Goal: Book appointment/travel/reservation

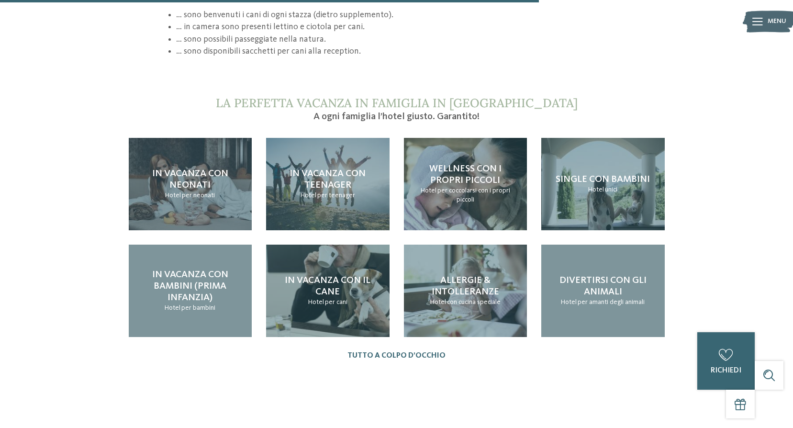
scroll to position [957, 0]
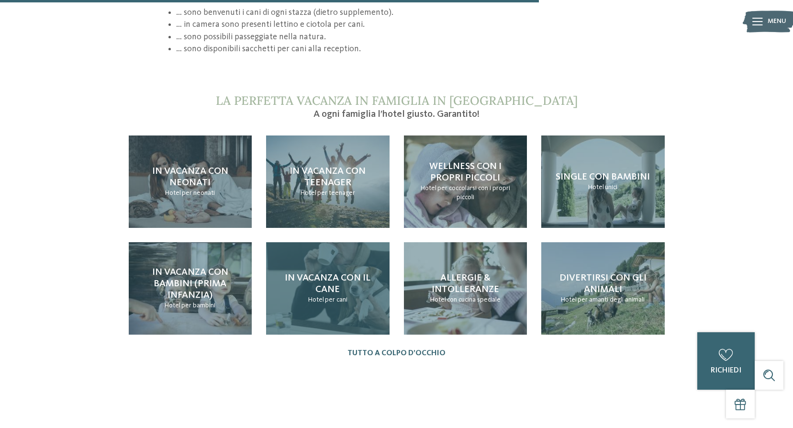
click at [328, 262] on div "In vacanza con il cane Hotel per cani" at bounding box center [327, 288] width 123 height 92
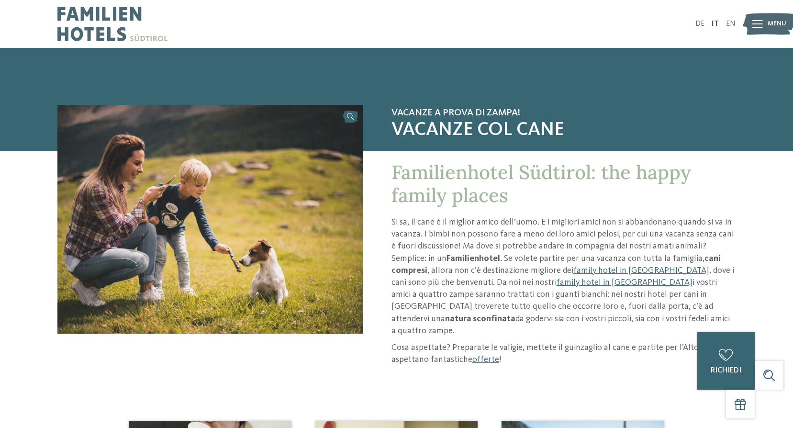
click at [762, 27] on div at bounding box center [757, 24] width 11 height 24
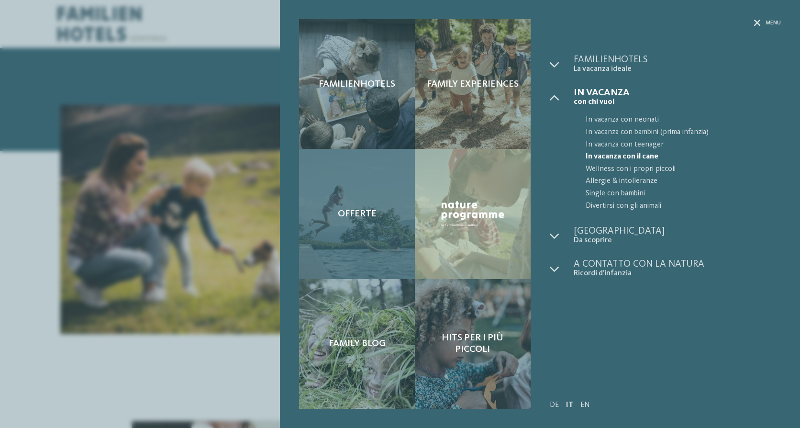
click at [351, 214] on span "Offerte" at bounding box center [357, 213] width 39 height 11
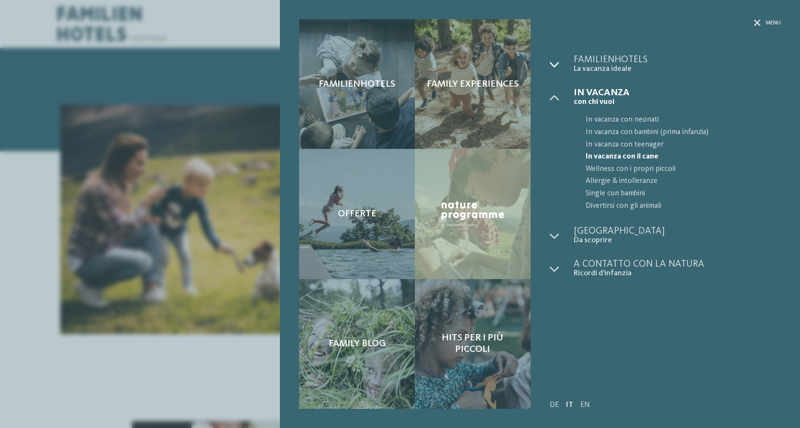
click at [555, 63] on icon at bounding box center [555, 65] width 10 height 10
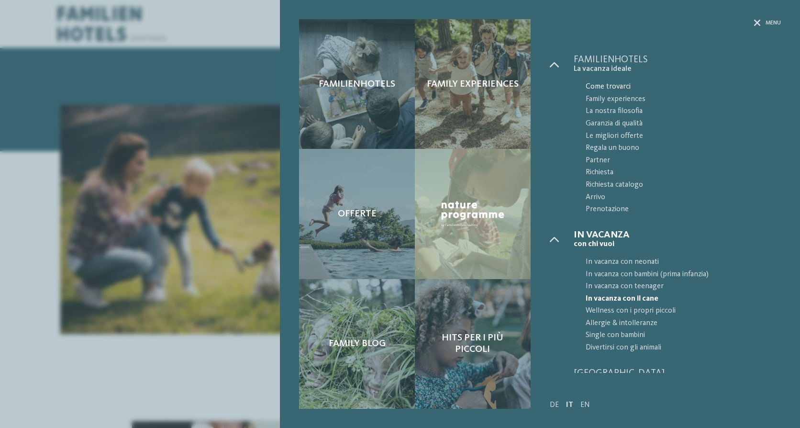
click at [601, 84] on span "Come trovarci" at bounding box center [682, 87] width 195 height 12
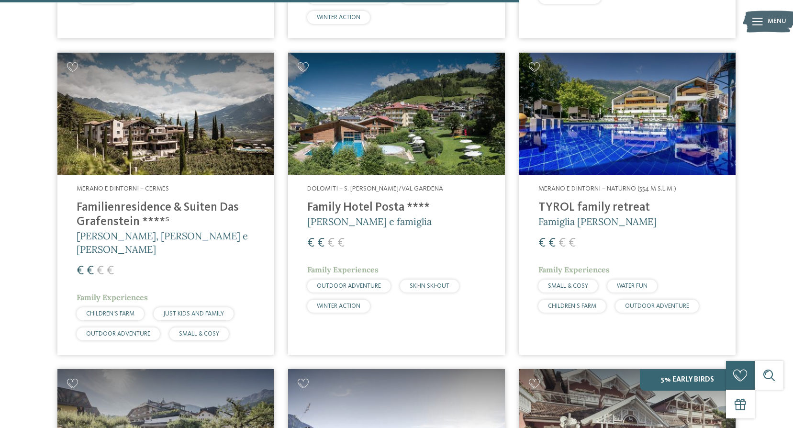
scroll to position [2152, 0]
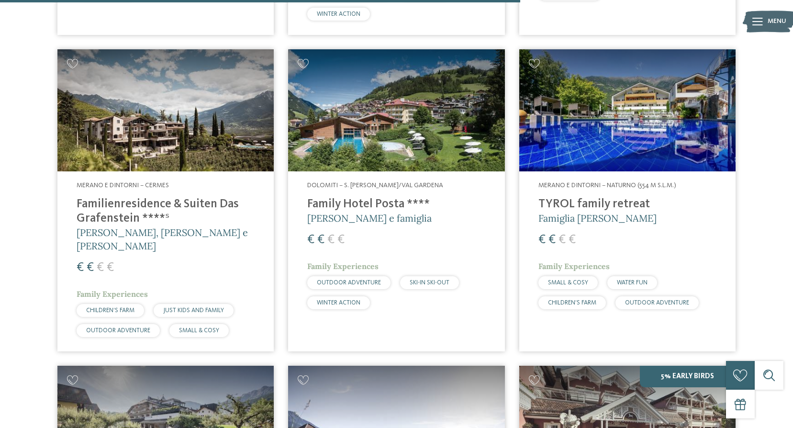
click at [321, 207] on h4 "Family Hotel Posta ****" at bounding box center [396, 204] width 178 height 14
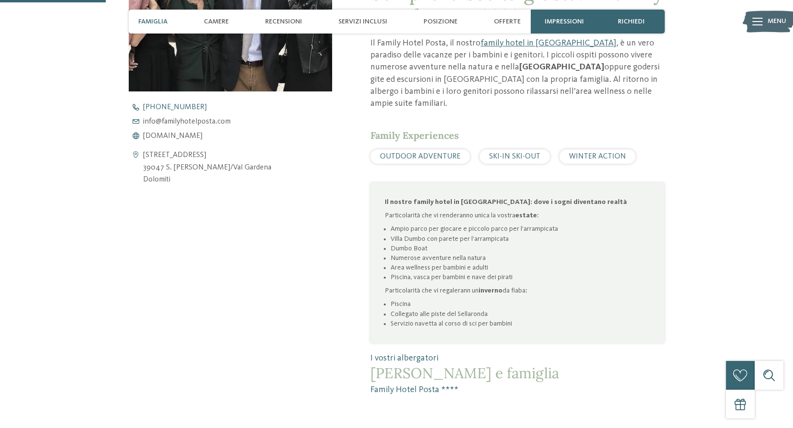
scroll to position [430, 0]
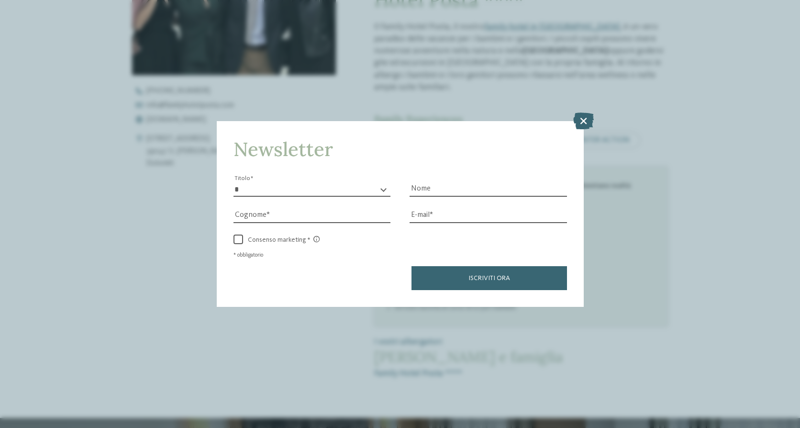
click at [587, 123] on icon at bounding box center [583, 120] width 21 height 17
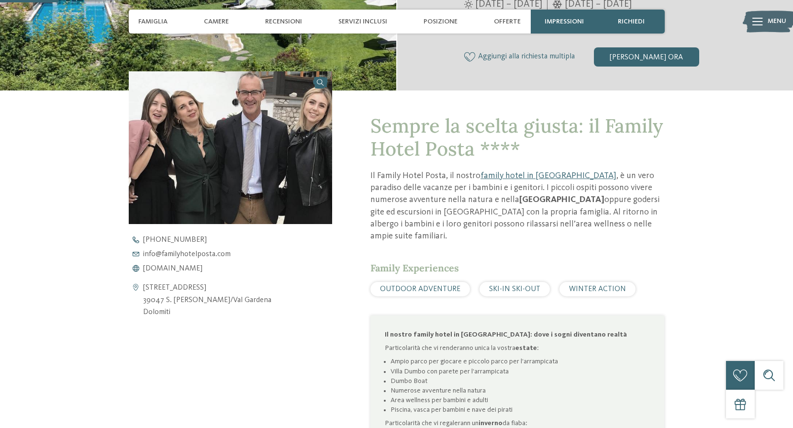
scroll to position [287, 0]
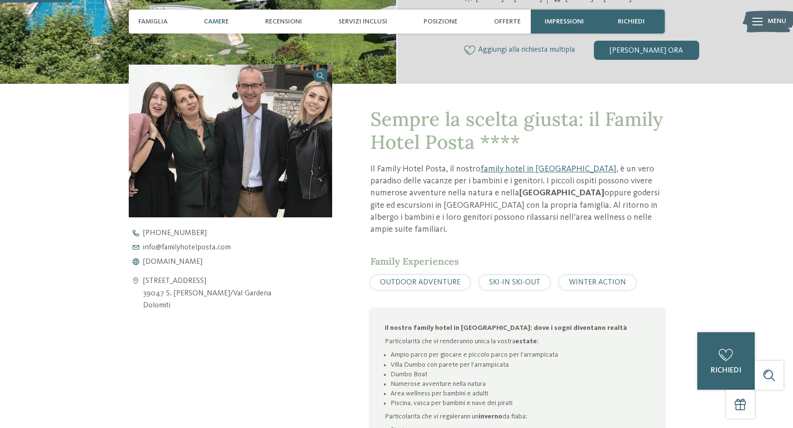
click at [215, 22] on span "Camere" at bounding box center [216, 22] width 25 height 8
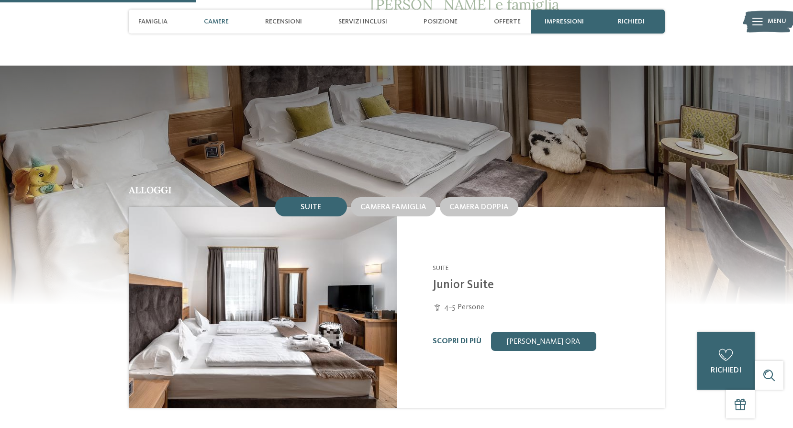
scroll to position [782, 0]
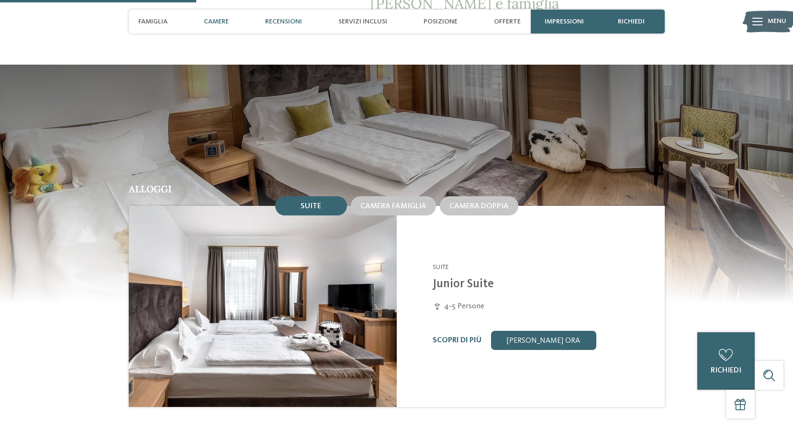
click at [275, 22] on span "Recensioni" at bounding box center [283, 22] width 37 height 8
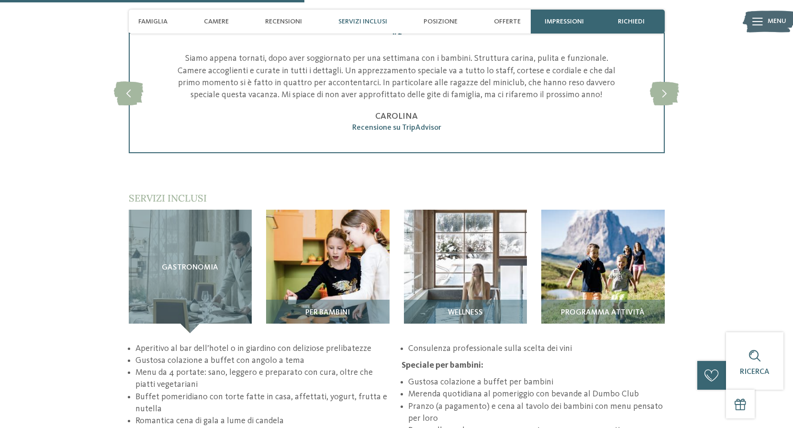
scroll to position [1215, 0]
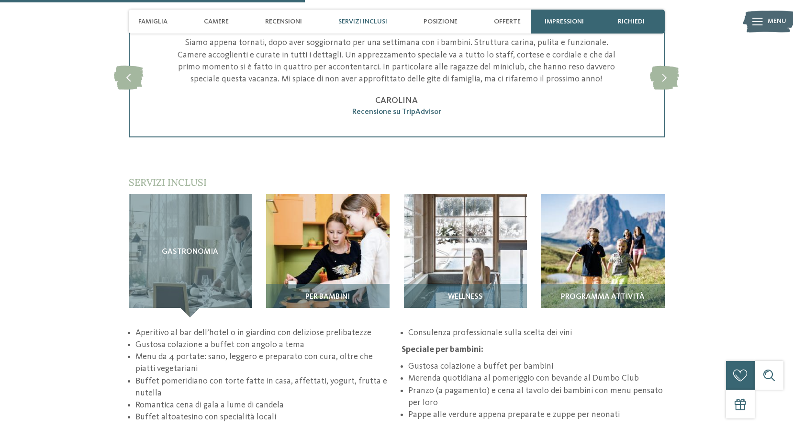
click at [369, 23] on span "Servizi inclusi" at bounding box center [362, 22] width 49 height 8
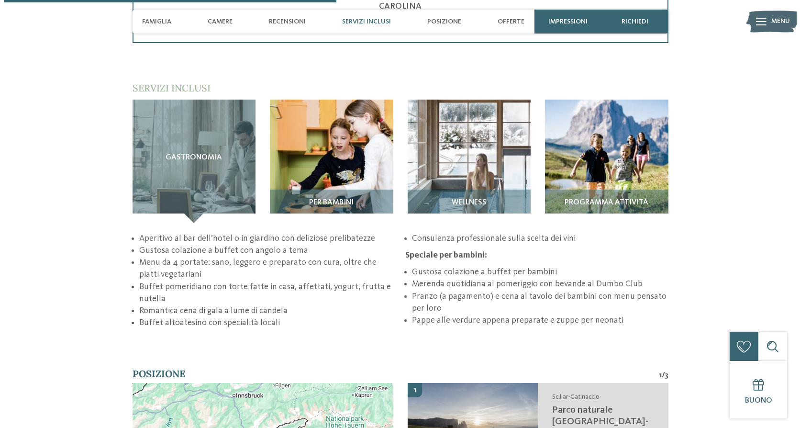
scroll to position [1326, 0]
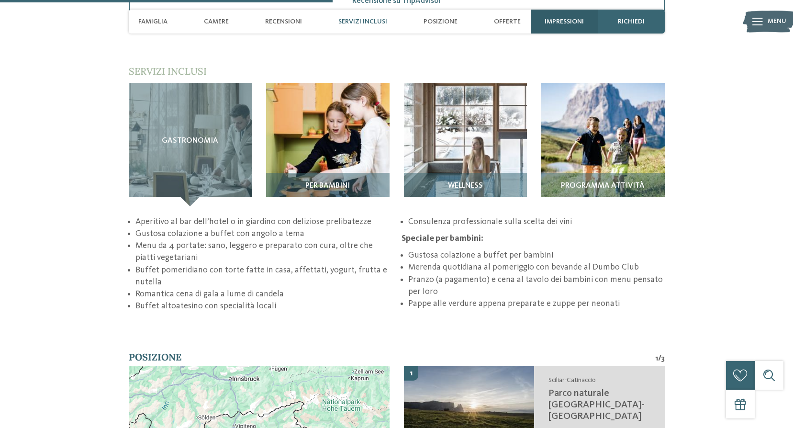
click at [563, 20] on span "Impressioni" at bounding box center [563, 22] width 39 height 8
